Goal: Transaction & Acquisition: Obtain resource

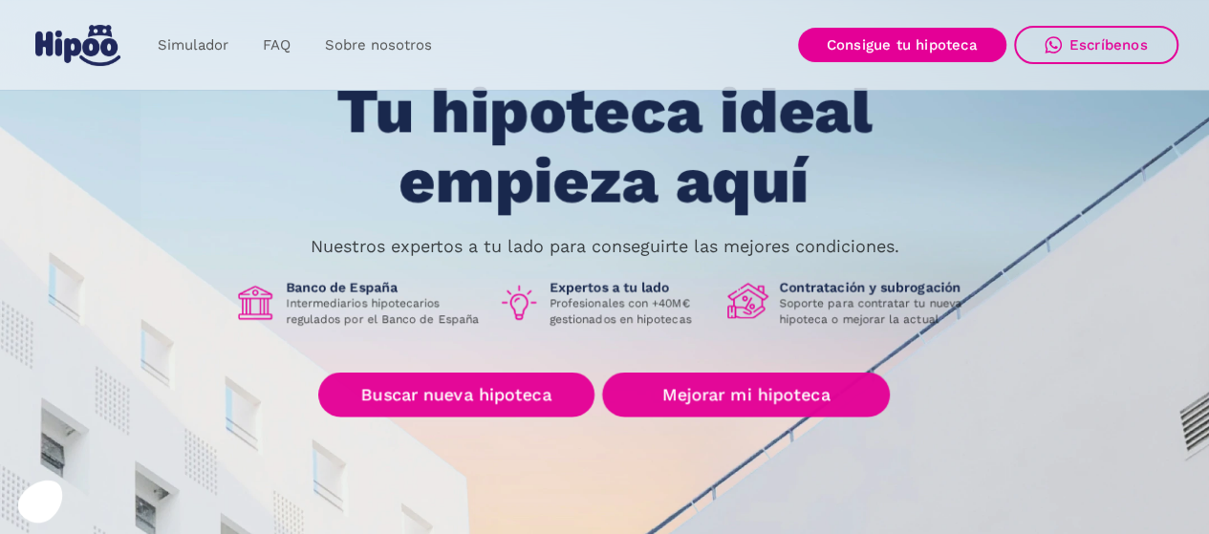
scroll to position [191, 0]
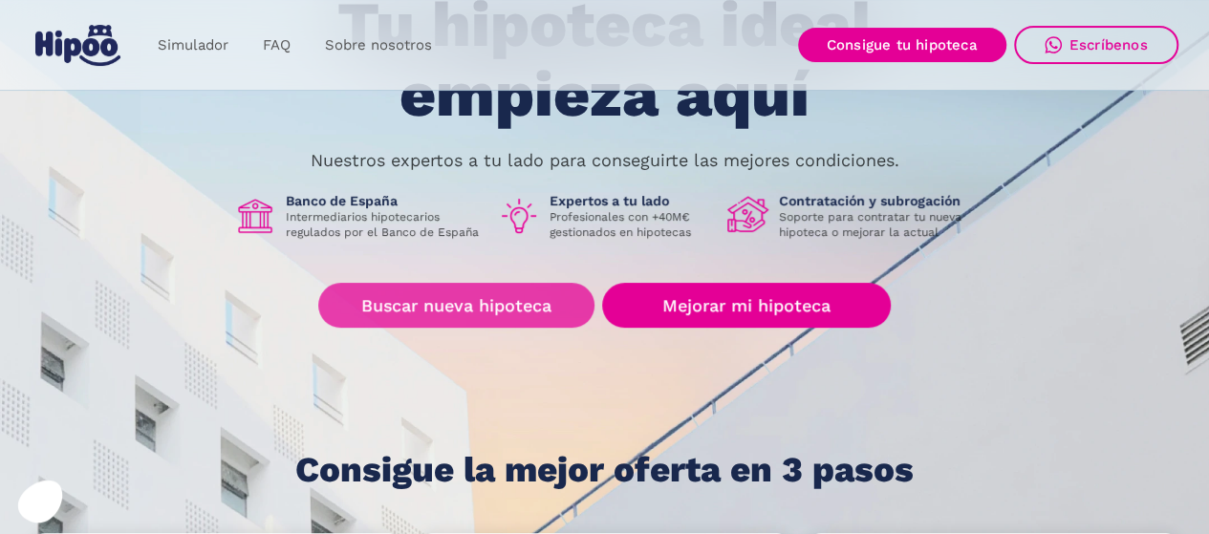
click at [446, 307] on link "Buscar nueva hipoteca" at bounding box center [456, 305] width 276 height 45
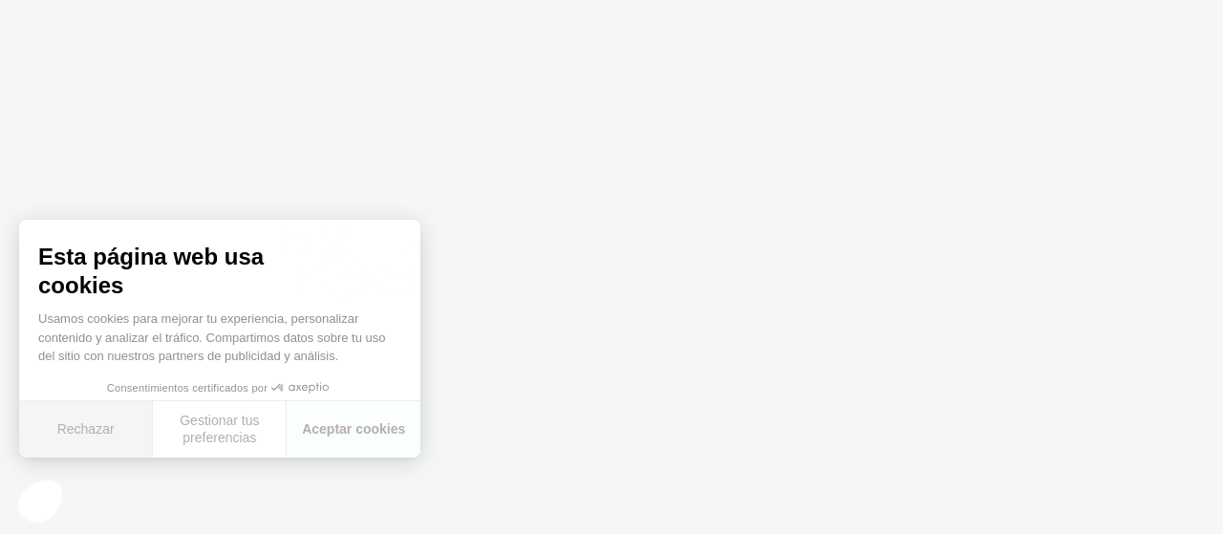
click at [84, 427] on button "Rechazar" at bounding box center [86, 429] width 134 height 56
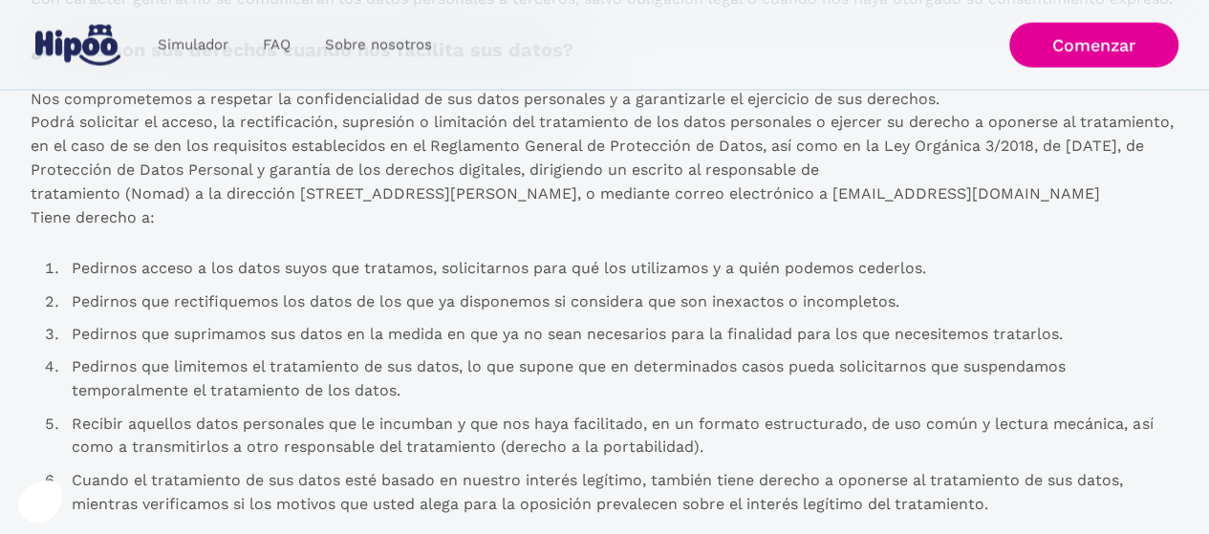
scroll to position [1911, 0]
